Goal: Task Accomplishment & Management: Use online tool/utility

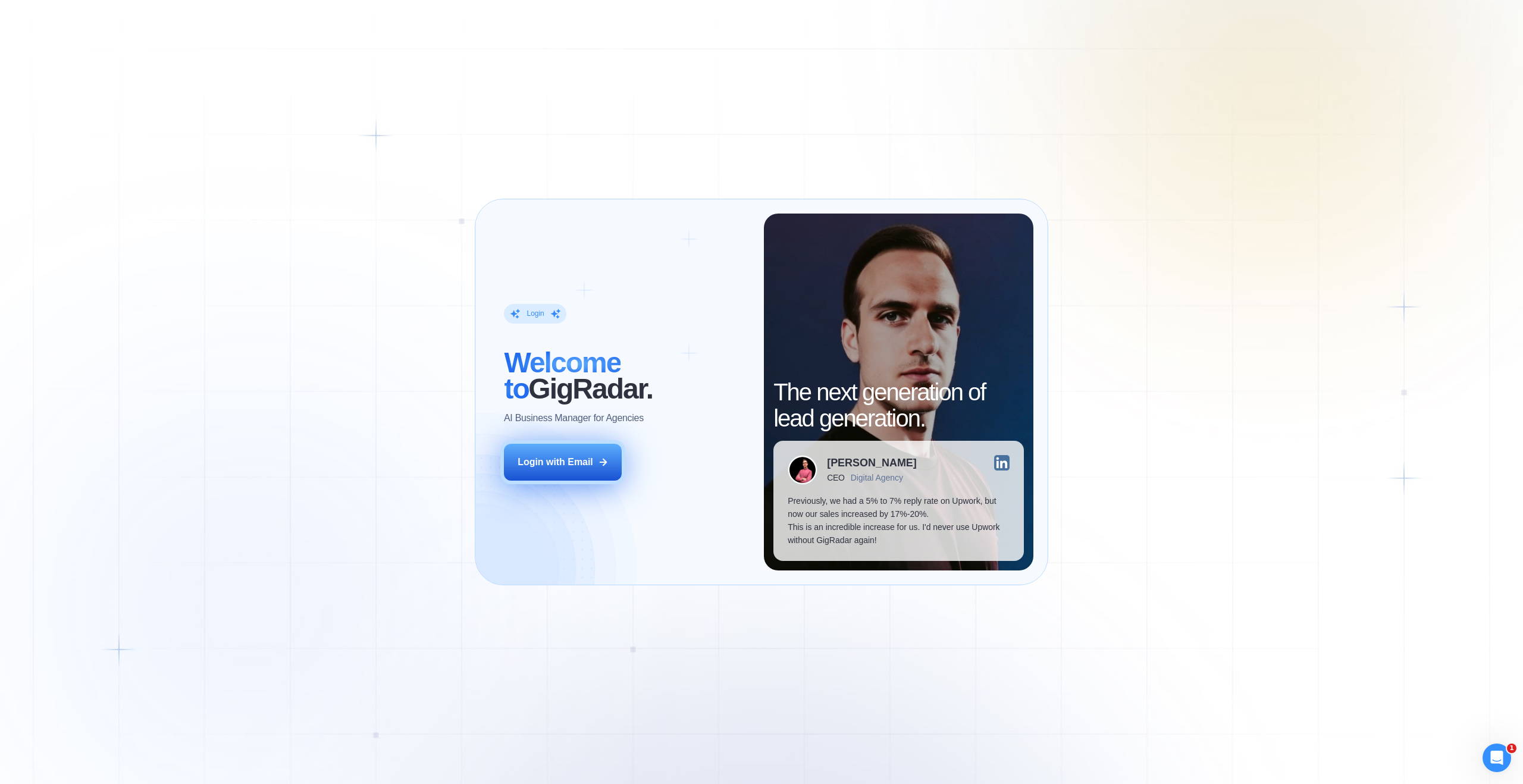
click at [590, 449] on button "Login with Email" at bounding box center [563, 462] width 118 height 37
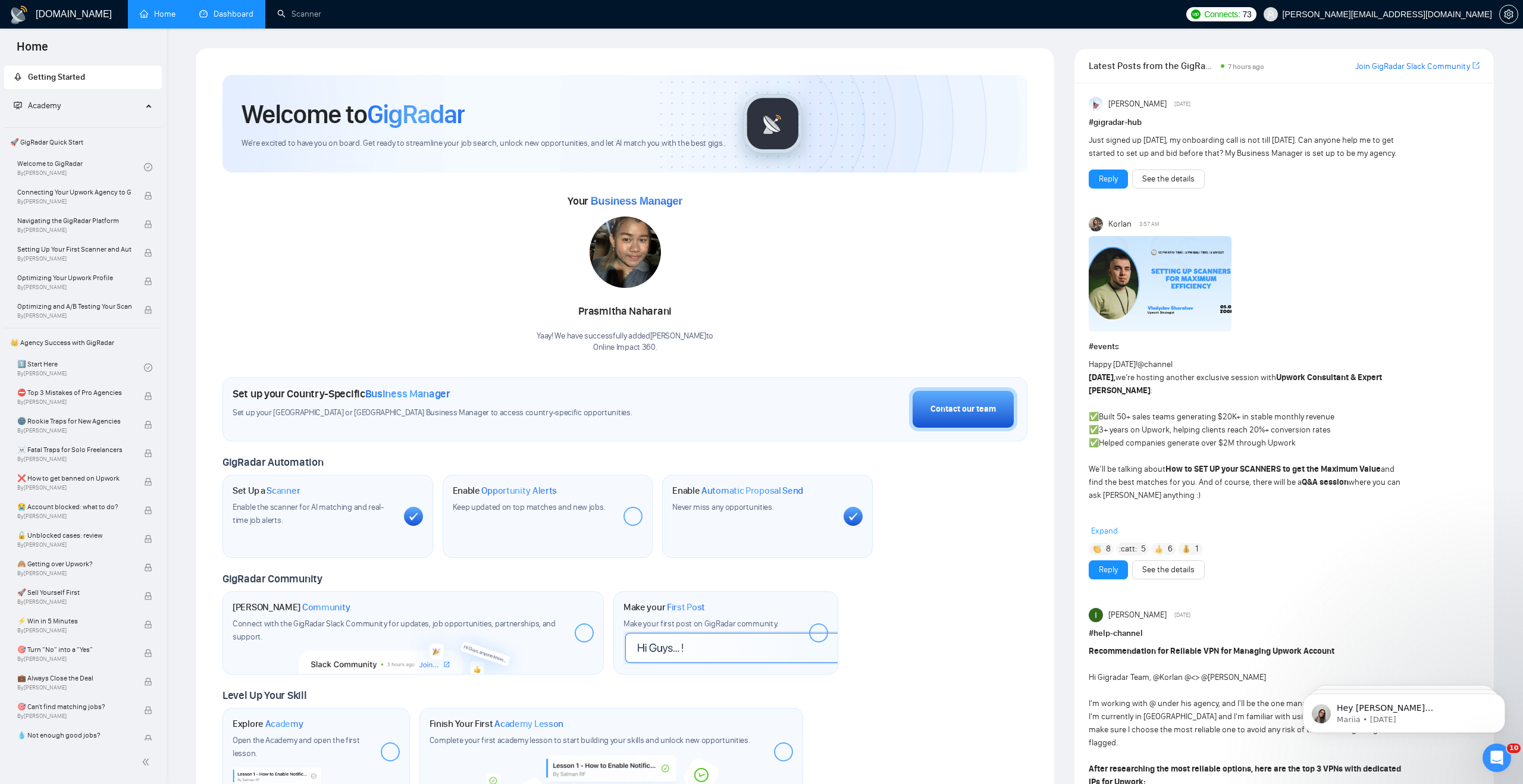
click at [244, 18] on link "Dashboard" at bounding box center [226, 13] width 54 height 10
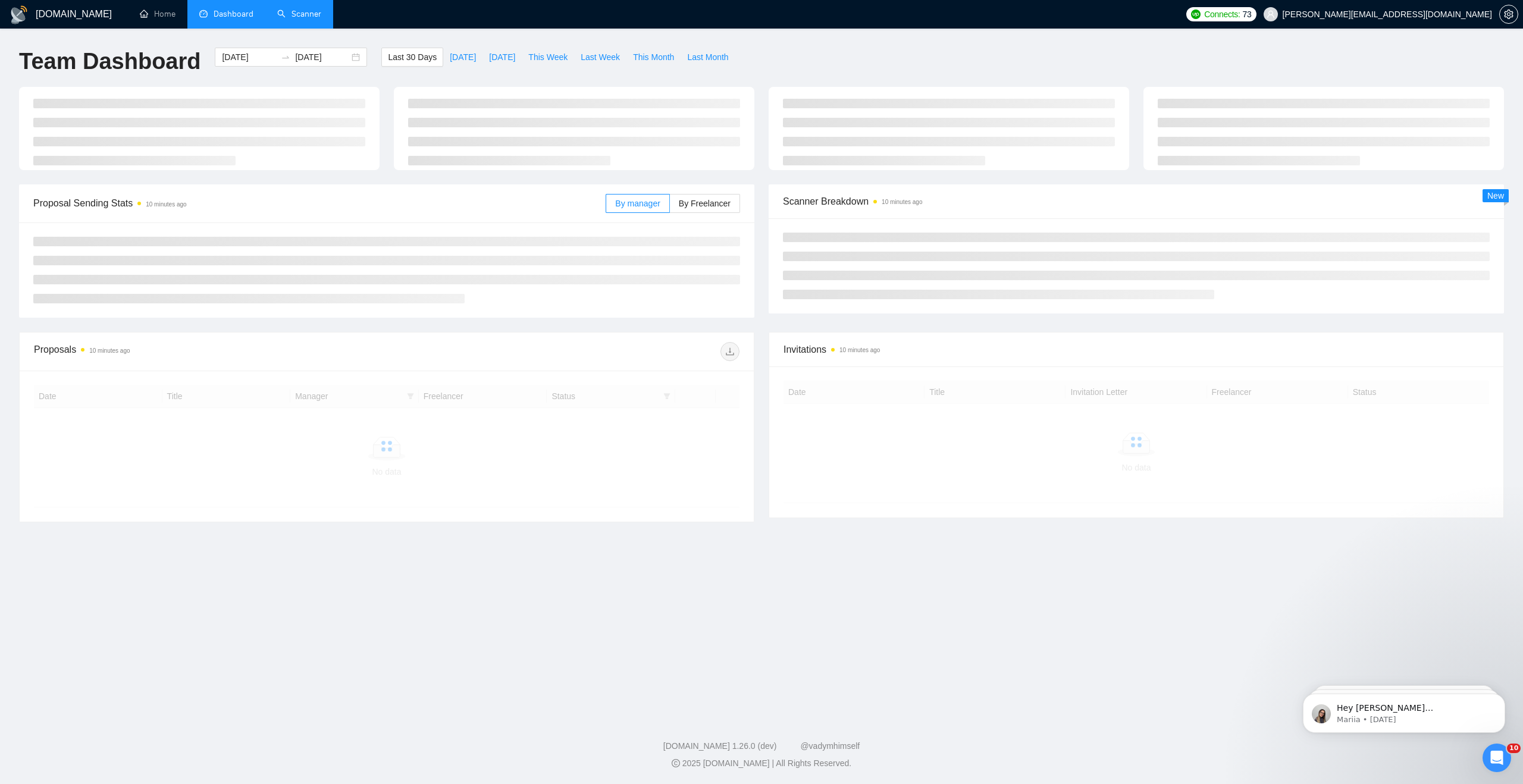
click at [309, 9] on link "Scanner" at bounding box center [300, 13] width 44 height 10
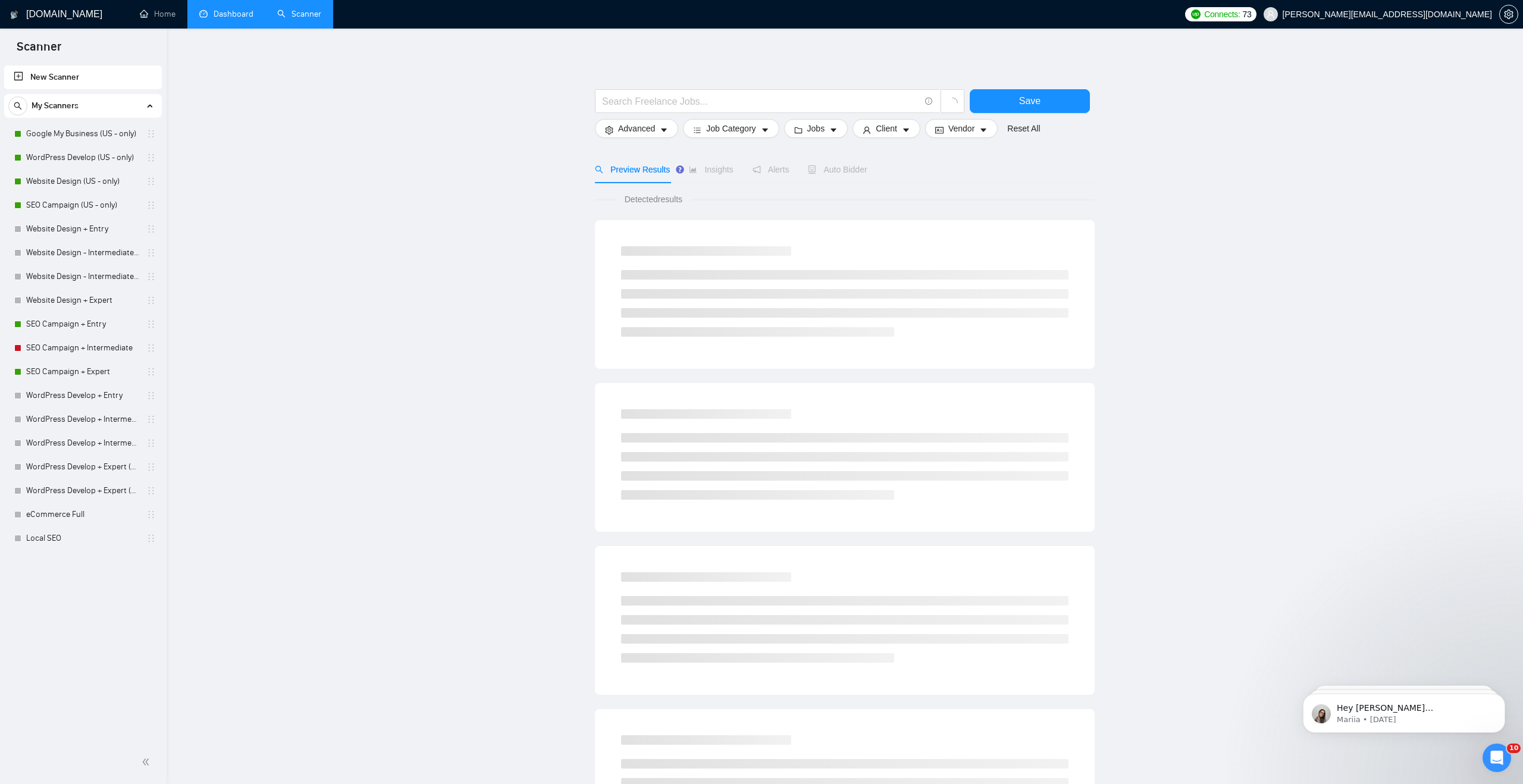
click at [239, 9] on link "Dashboard" at bounding box center [226, 13] width 54 height 10
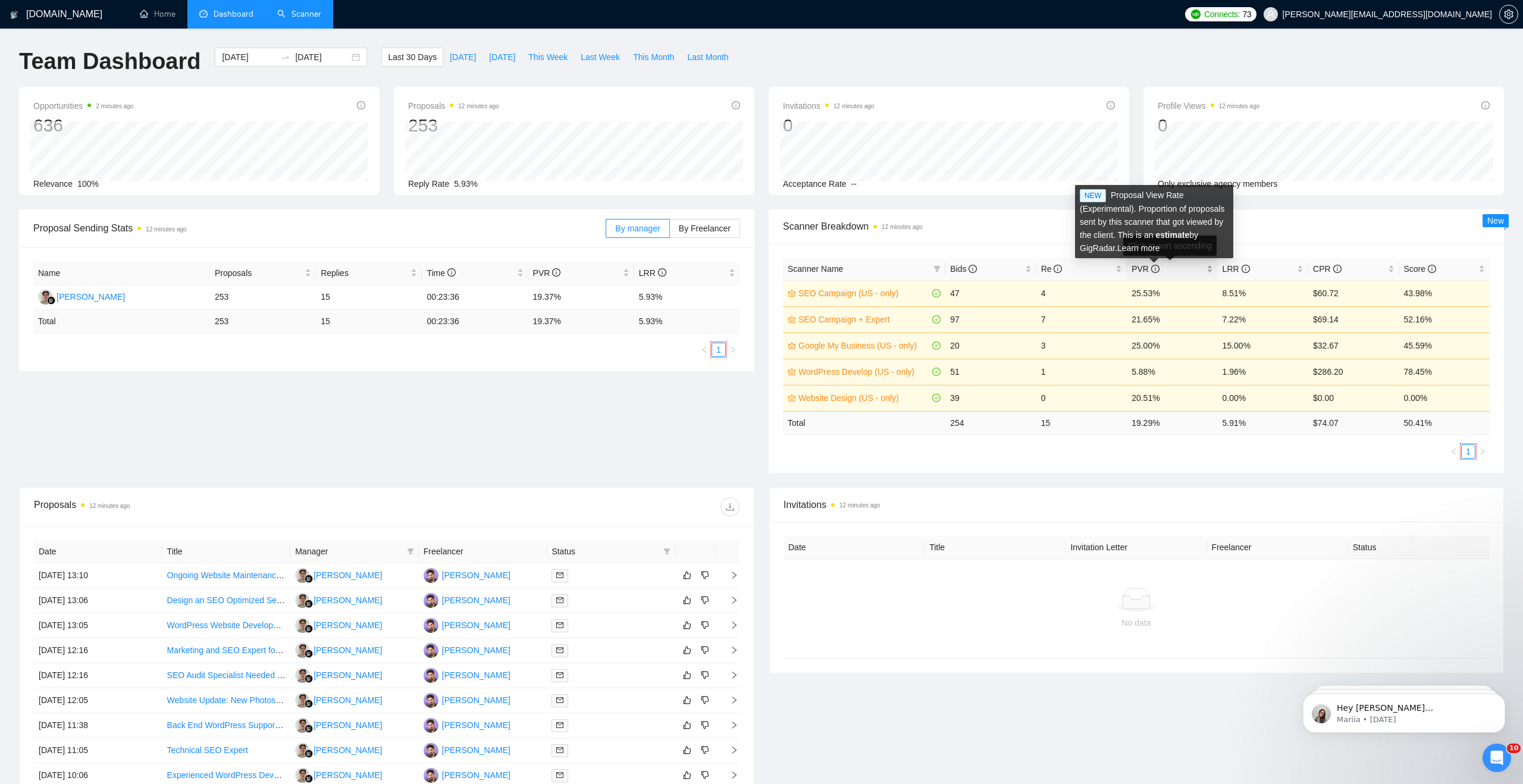
click at [1158, 269] on icon "info-circle" at bounding box center [1155, 269] width 9 height 9
click at [1160, 246] on link "Learn more" at bounding box center [1138, 248] width 43 height 10
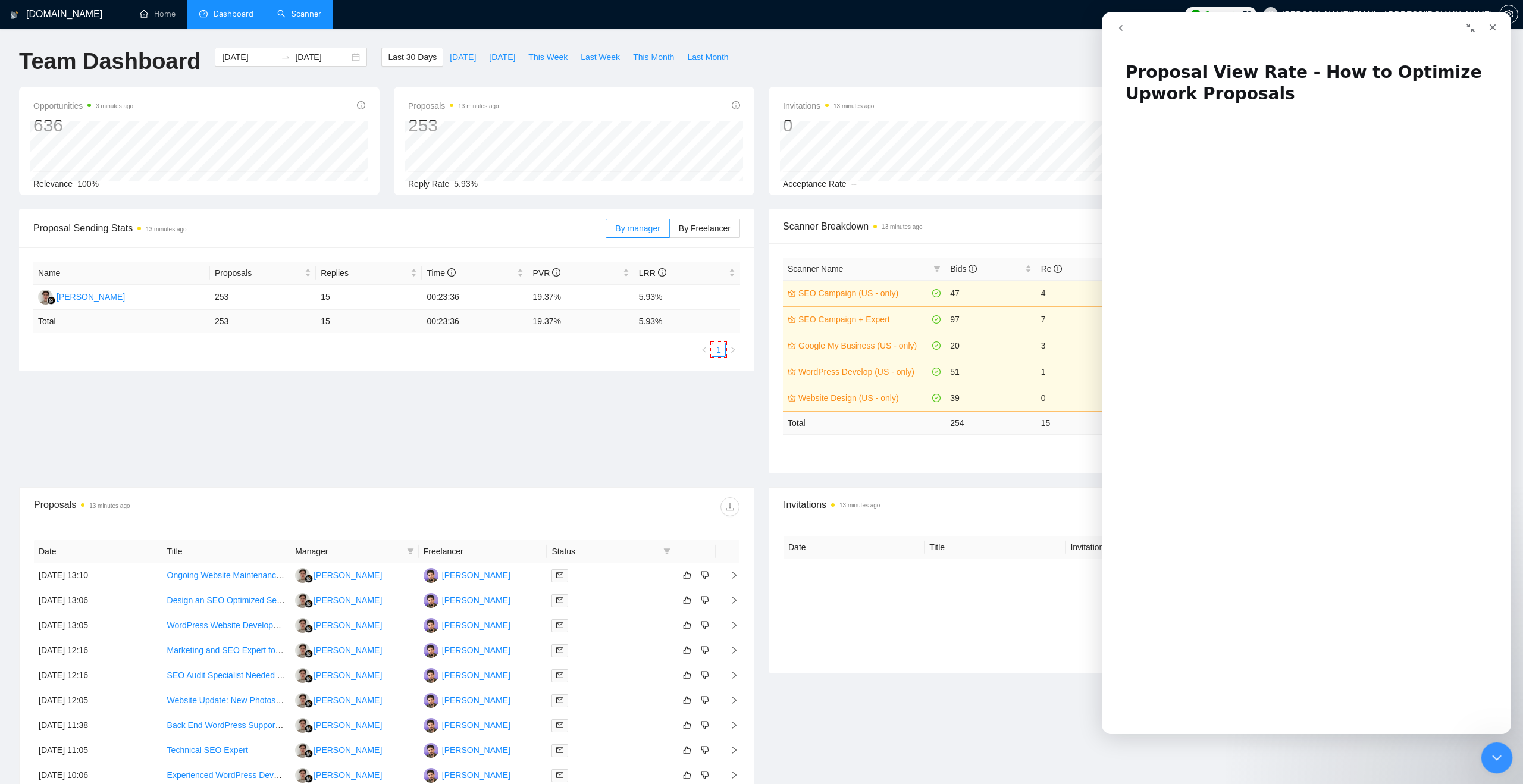
click at [1490, 749] on icon "Close Intercom Messenger" at bounding box center [1495, 756] width 14 height 14
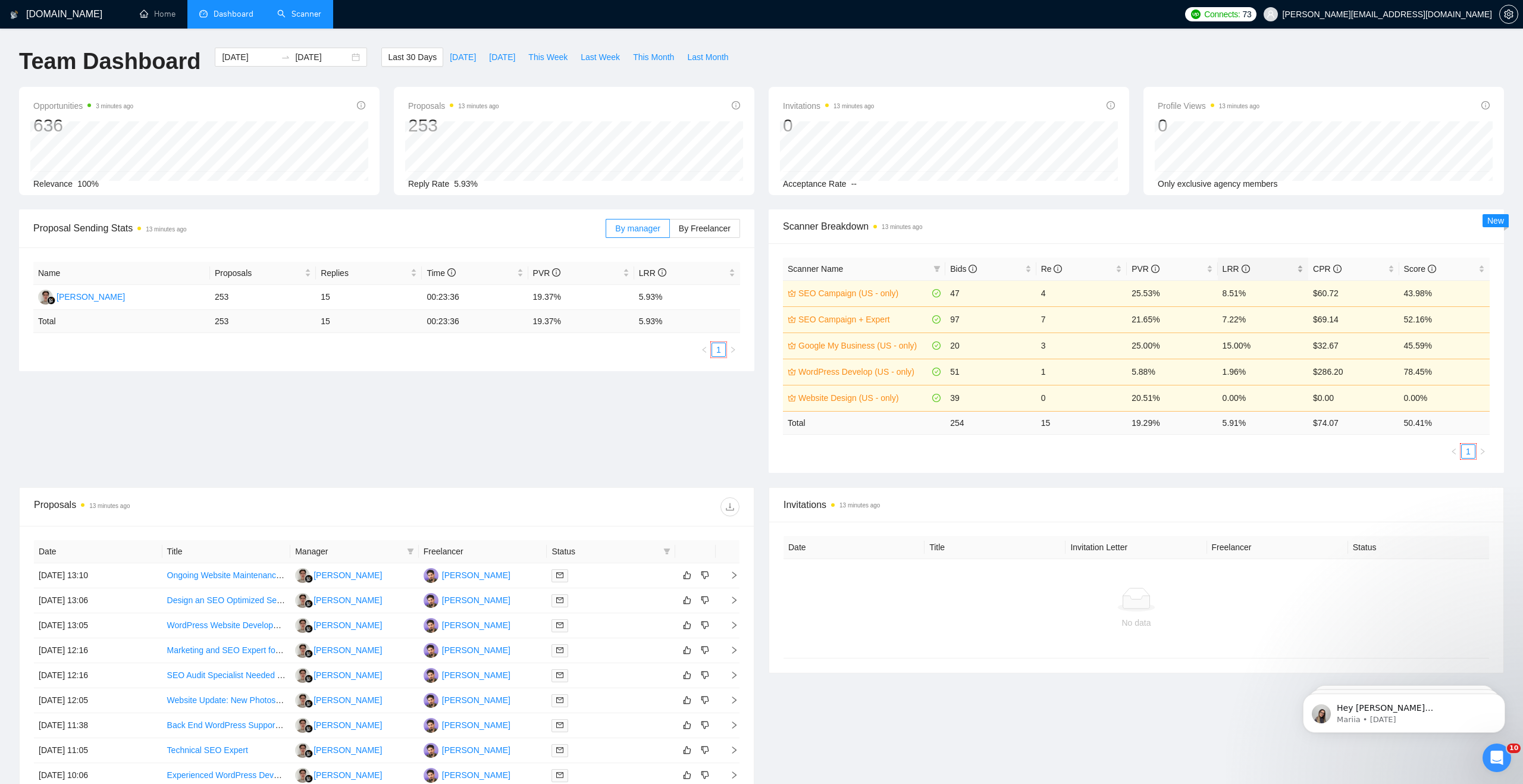
click at [1242, 270] on icon "info-circle" at bounding box center [1246, 269] width 9 height 9
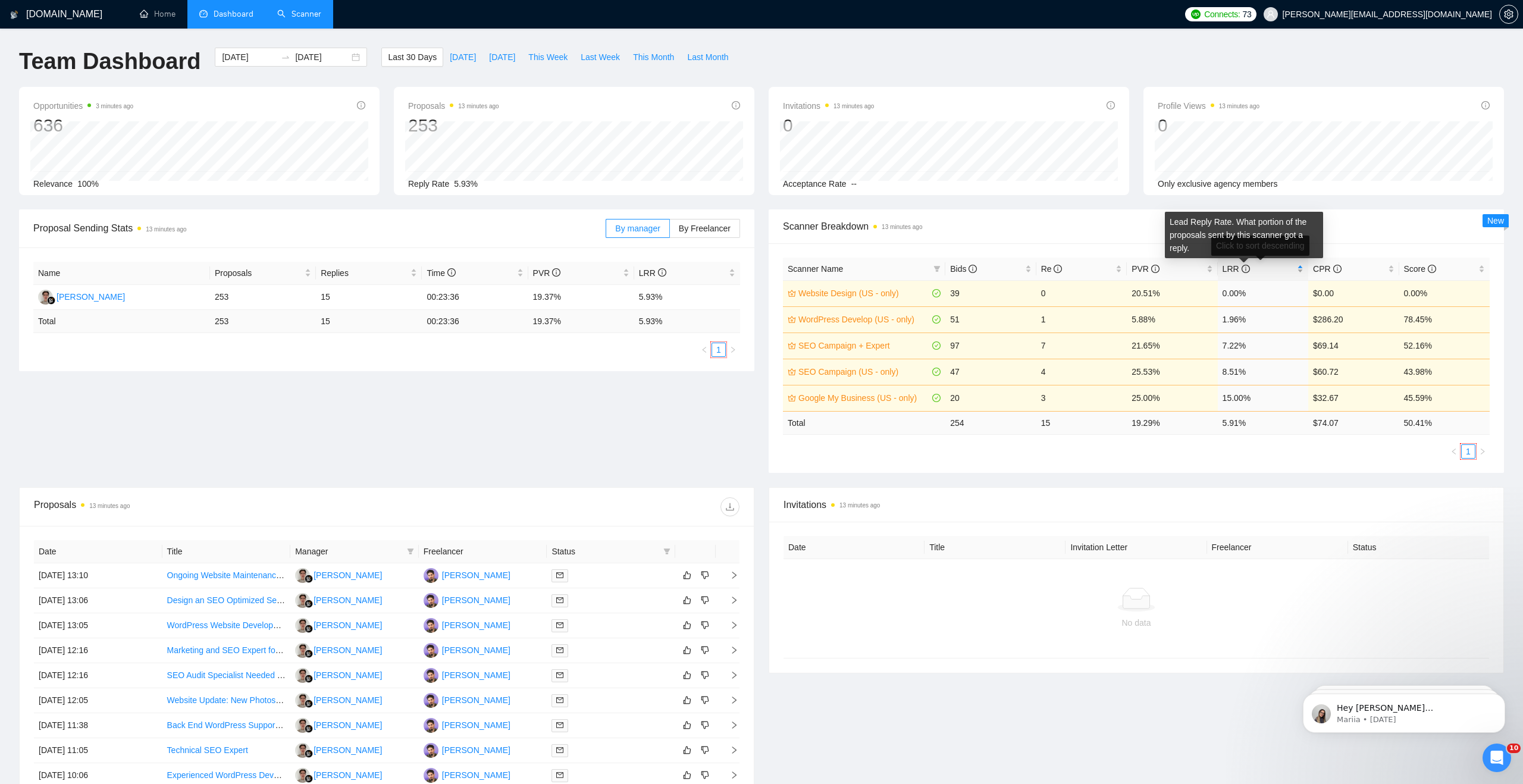
click at [1245, 266] on icon "info-circle" at bounding box center [1246, 269] width 9 height 9
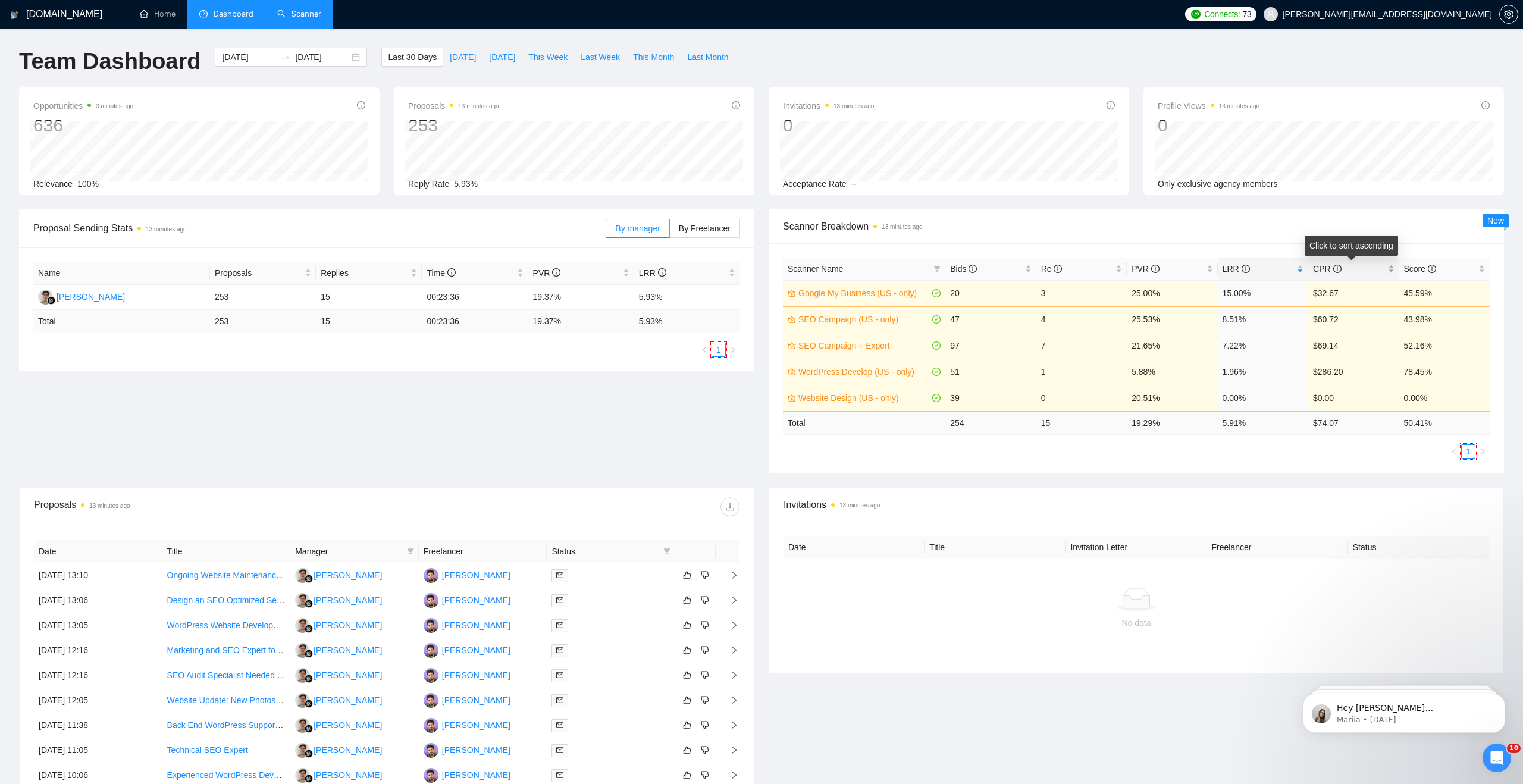
click at [1334, 268] on icon "info-circle" at bounding box center [1337, 269] width 9 height 9
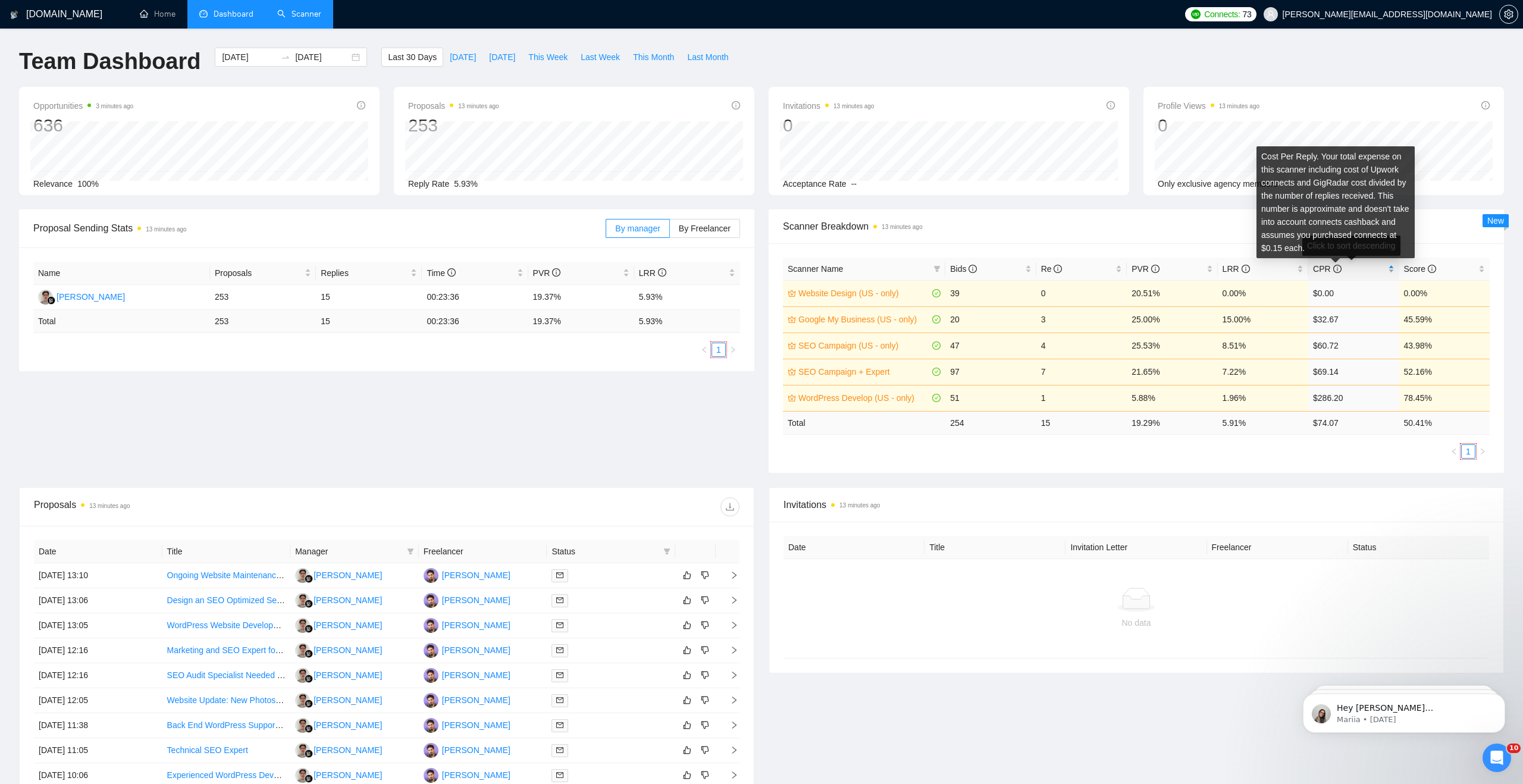
click at [1334, 268] on icon "info-circle" at bounding box center [1337, 269] width 9 height 9
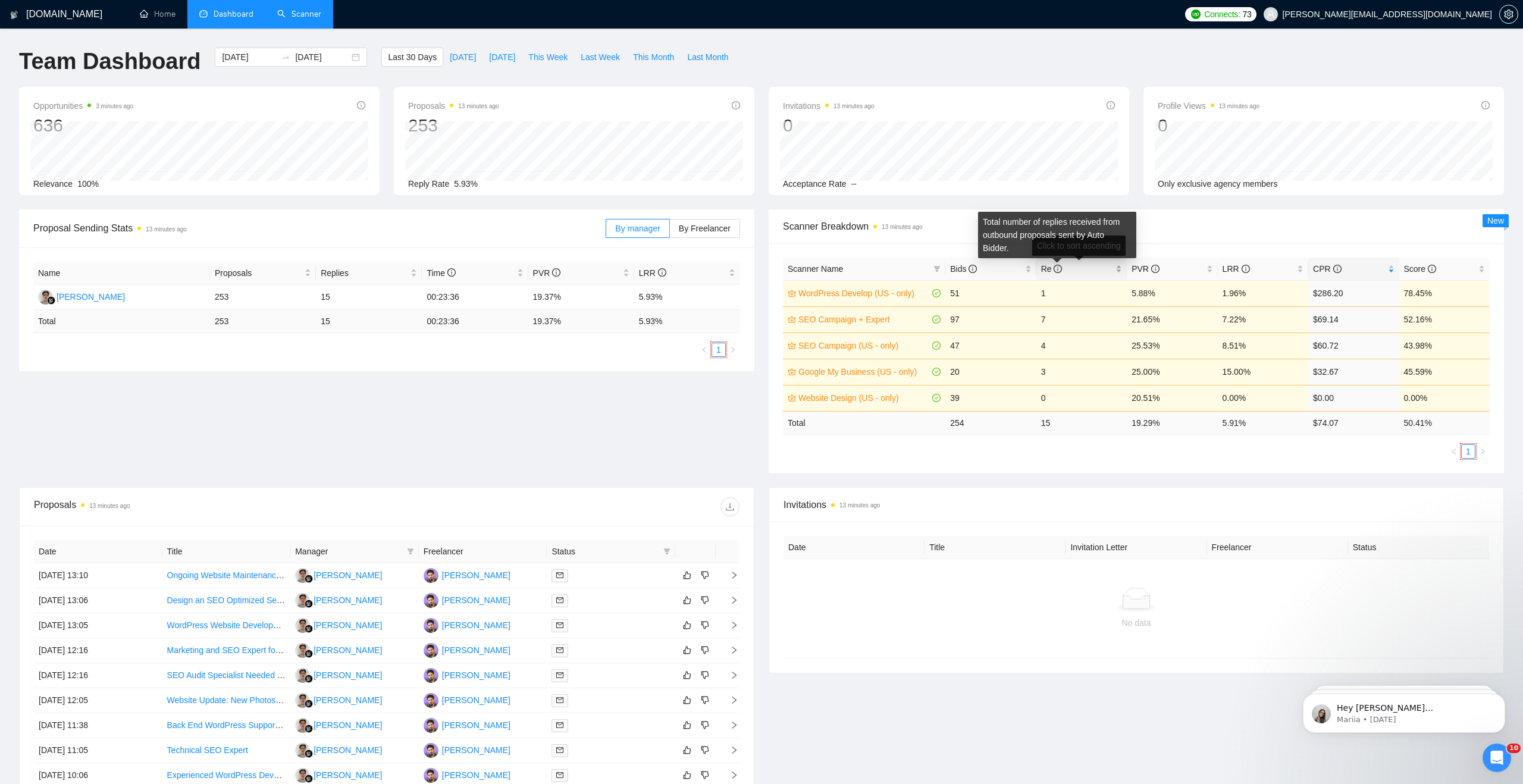
click at [1059, 268] on icon "info-circle" at bounding box center [1058, 269] width 9 height 9
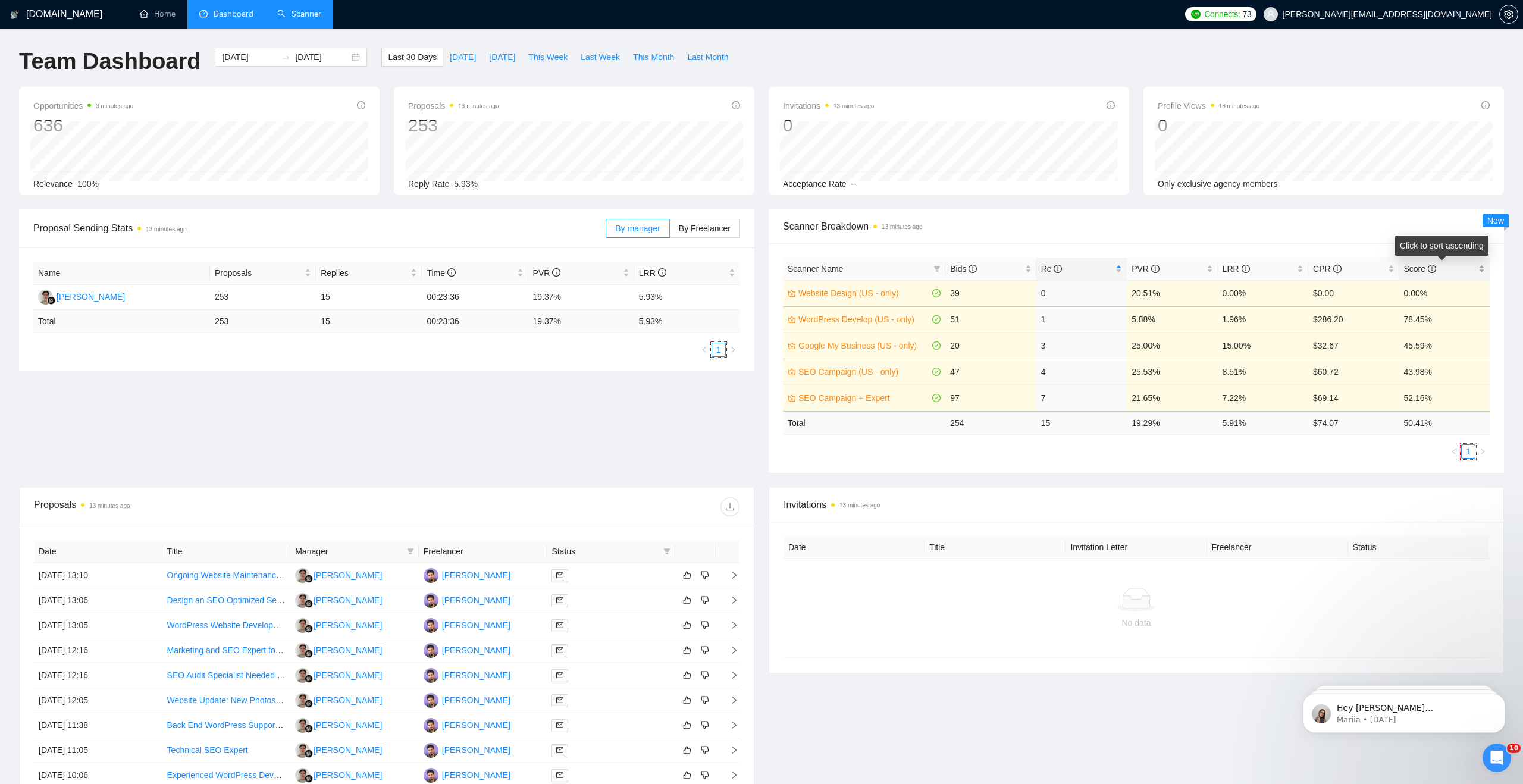
click at [1432, 267] on icon "info-circle" at bounding box center [1432, 269] width 9 height 9
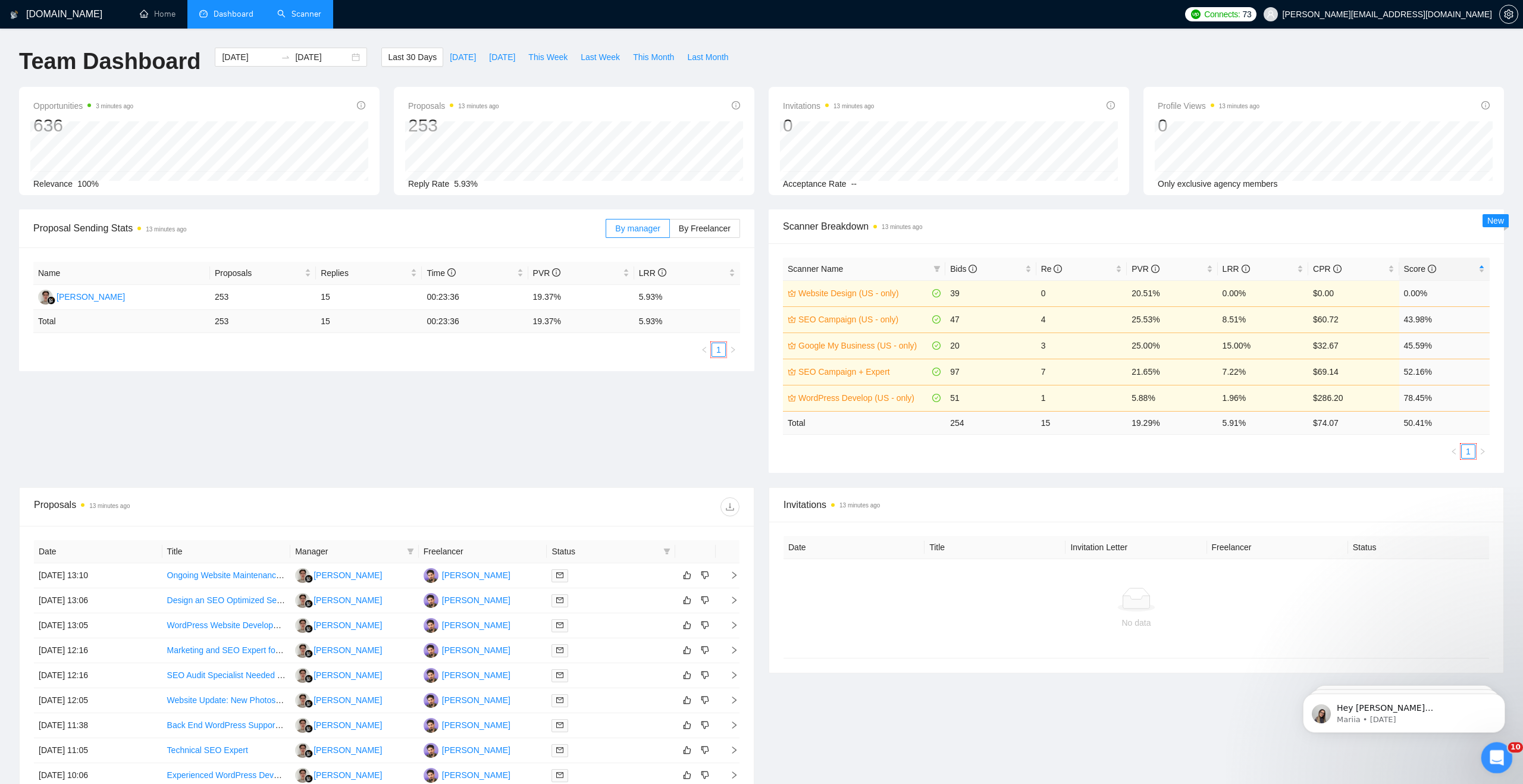
click at [1502, 761] on div "Open Intercom Messenger" at bounding box center [1495, 756] width 40 height 40
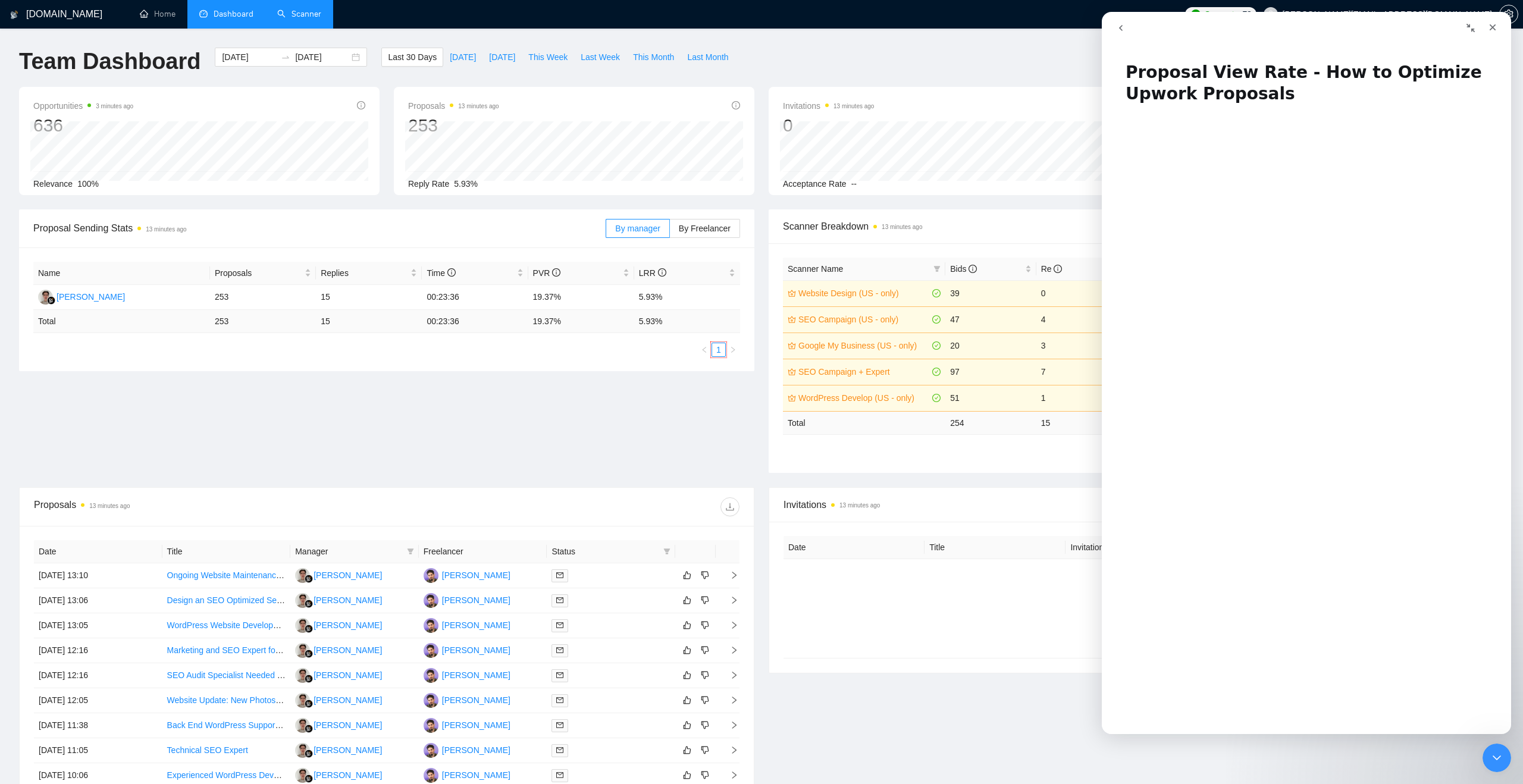
click at [1123, 33] on button "go back" at bounding box center [1120, 28] width 23 height 23
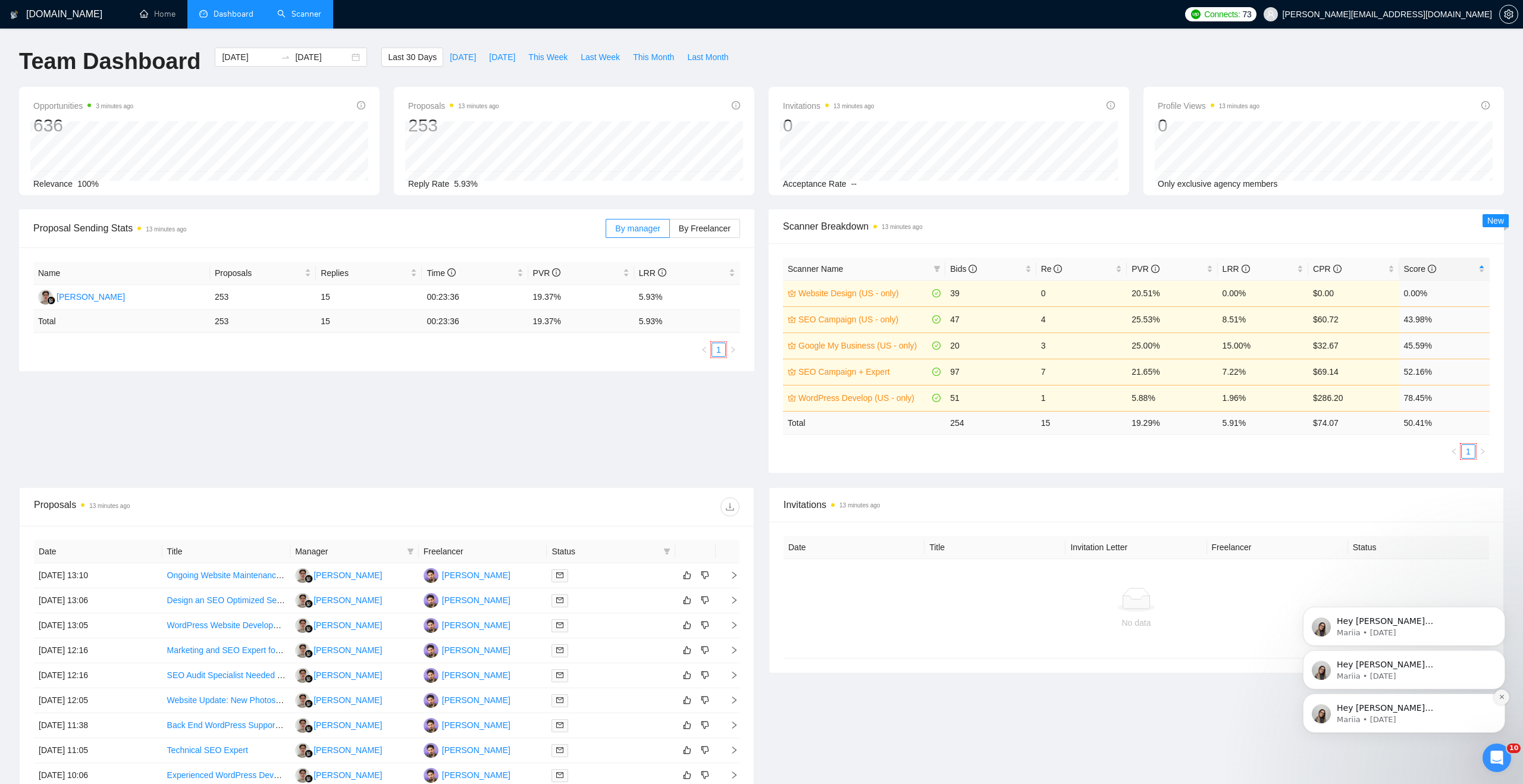
click at [1502, 697] on icon "Dismiss notification" at bounding box center [1501, 696] width 4 height 4
click at [1502, 697] on icon "Dismiss notification" at bounding box center [1502, 697] width 6 height 6
click at [1502, 696] on icon "Dismiss notification" at bounding box center [1502, 697] width 6 height 6
